Goal: Obtain resource: Obtain resource

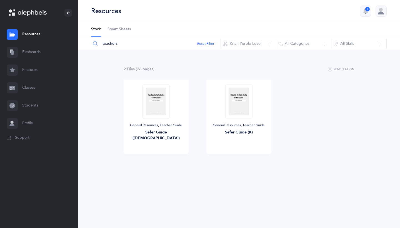
click at [102, 46] on input "teachers" at bounding box center [156, 43] width 130 height 13
click at [104, 46] on input "teachers" at bounding box center [156, 43] width 130 height 13
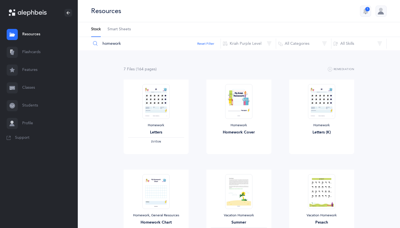
click at [129, 46] on input "homework" at bounding box center [156, 43] width 130 height 13
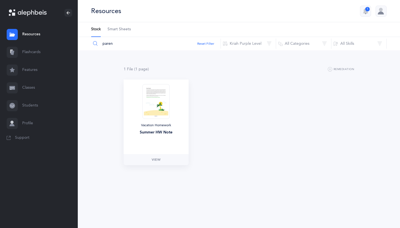
click at [155, 112] on img at bounding box center [155, 101] width 27 height 35
click at [164, 109] on img at bounding box center [155, 101] width 27 height 35
click at [155, 160] on span "View" at bounding box center [156, 159] width 9 height 5
click at [129, 46] on input "paren" at bounding box center [156, 43] width 130 height 13
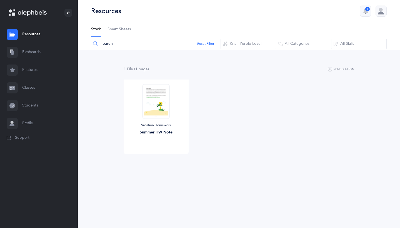
click at [129, 46] on input "paren" at bounding box center [156, 43] width 130 height 13
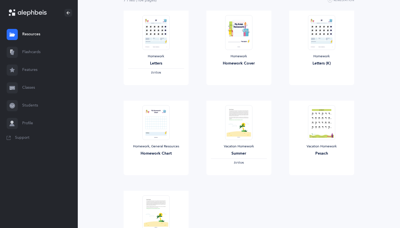
scroll to position [69, 0]
click at [309, 67] on div "Homework Letters (K)" at bounding box center [321, 47] width 65 height 74
click at [313, 86] on link "View" at bounding box center [321, 89] width 65 height 11
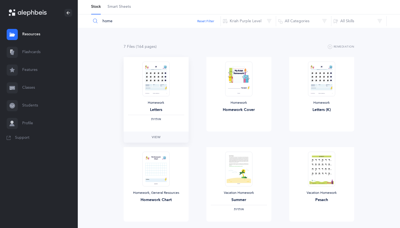
scroll to position [0, 0]
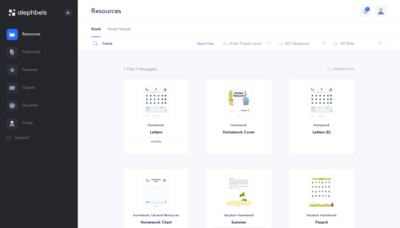
click at [110, 47] on input "home" at bounding box center [156, 43] width 130 height 13
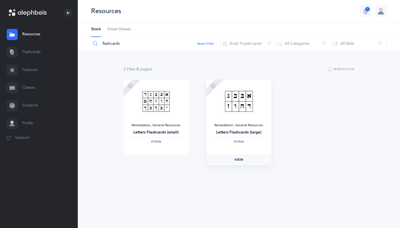
type input "flashcards"
click at [235, 157] on span "View" at bounding box center [238, 159] width 9 height 5
click at [164, 158] on link "View" at bounding box center [156, 159] width 65 height 11
